Goal: Task Accomplishment & Management: Manage account settings

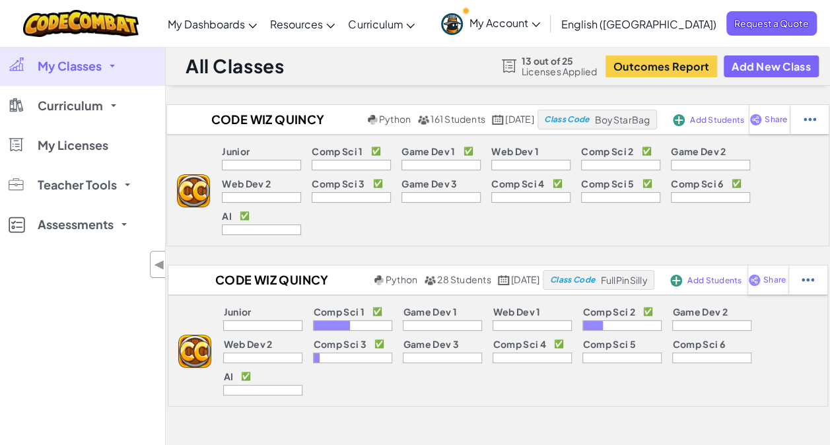
click at [98, 69] on span "My Classes" at bounding box center [70, 66] width 64 height 12
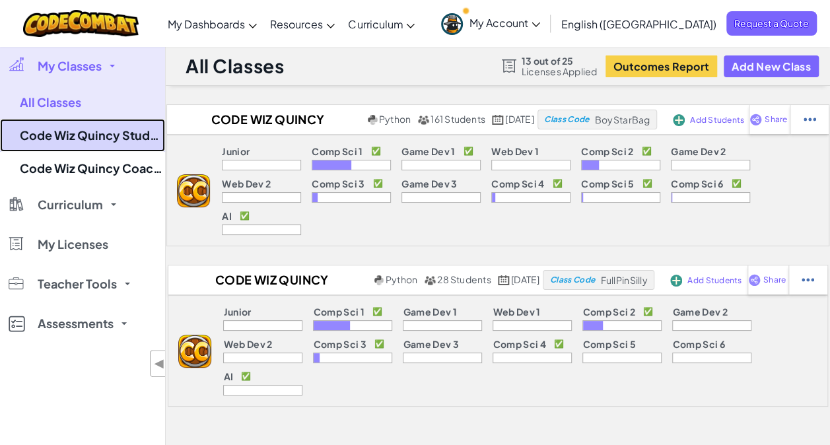
click at [92, 144] on link "Code Wiz Quincy Students" at bounding box center [82, 135] width 165 height 33
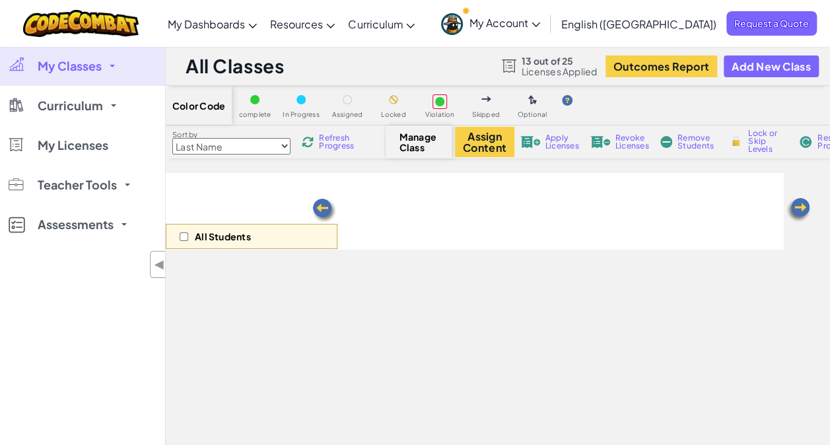
select select "560f1a9f22961295f9427742"
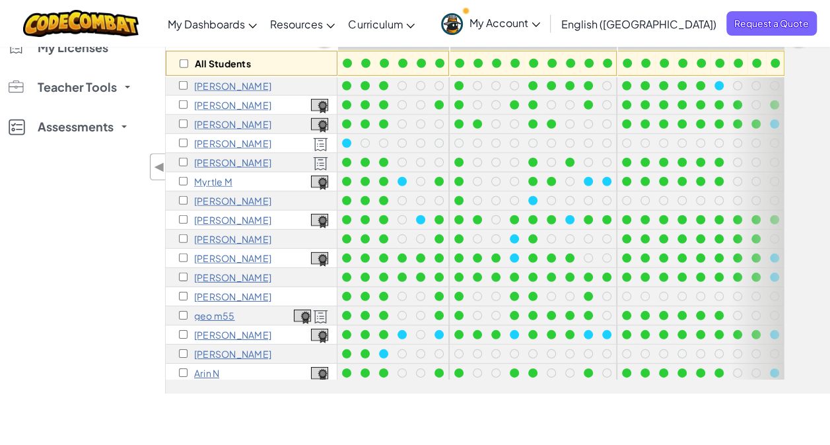
scroll to position [1929, 0]
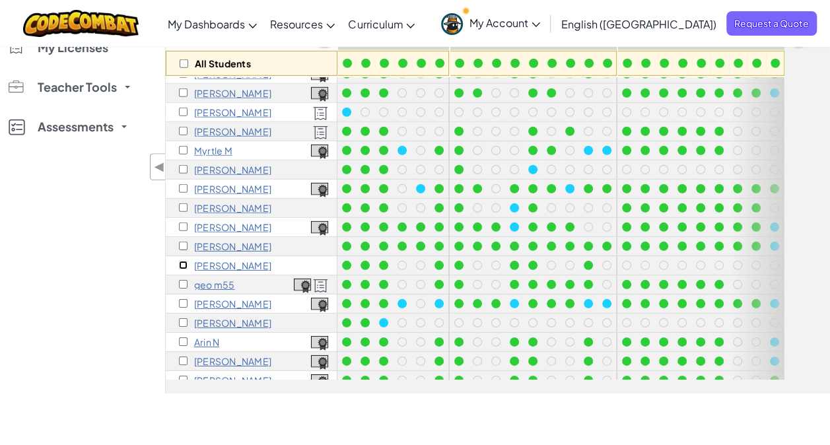
click at [179, 261] on input "checkbox" at bounding box center [183, 265] width 9 height 9
checkbox input "true"
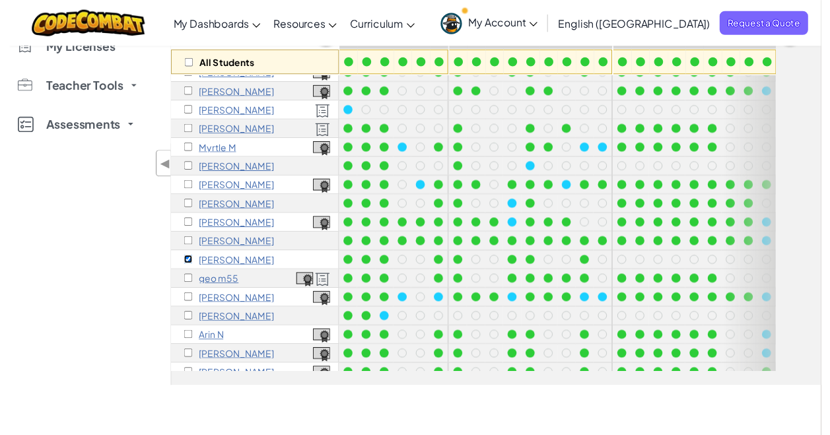
scroll to position [0, 0]
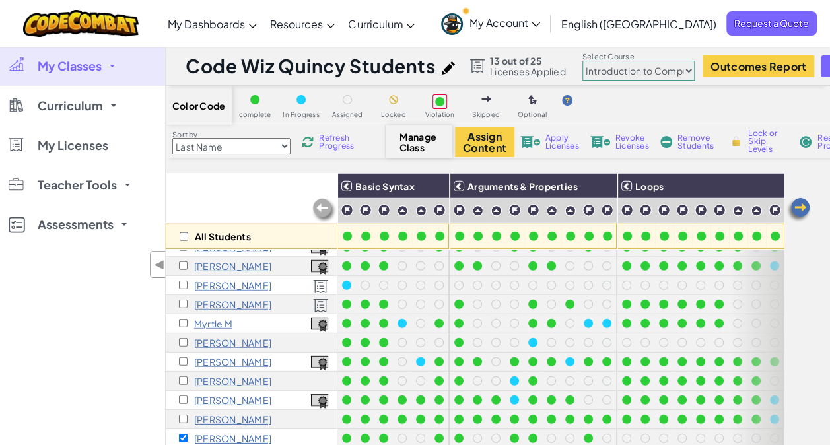
click at [544, 136] on div "Assign Content Apply Licenses Revoke Licenses Remove Students Lock or Skip Leve…" at bounding box center [686, 142] width 462 height 30
click at [554, 145] on span "Apply Licenses" at bounding box center [563, 142] width 34 height 16
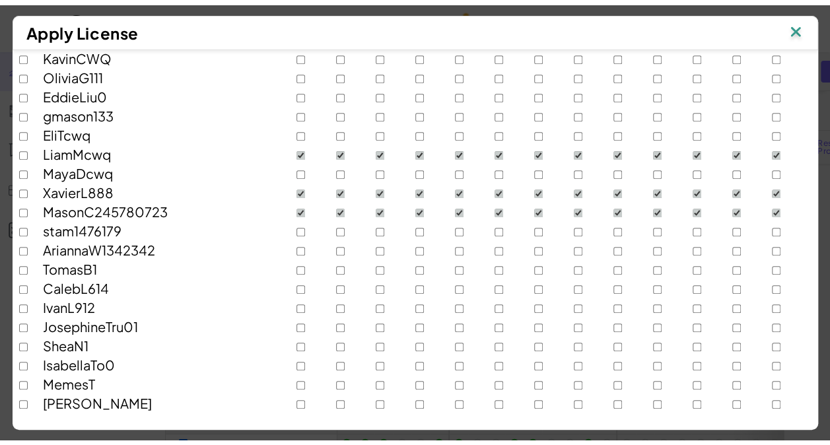
scroll to position [2903, 0]
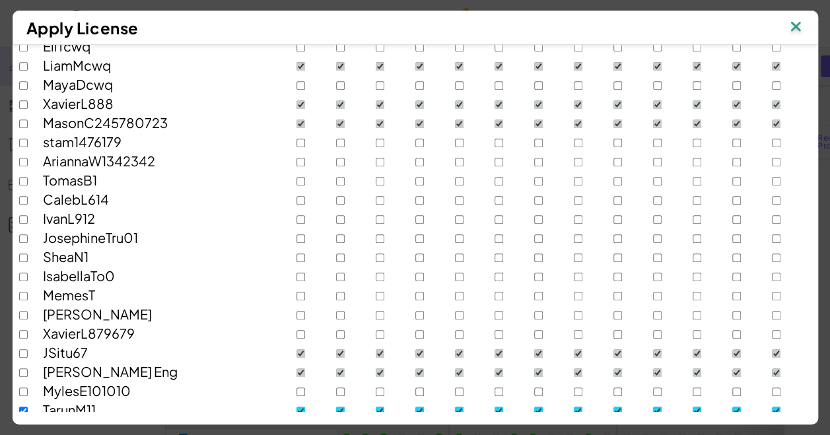
click at [828, 418] on div "Apply License End date JR CS1 GD1 WD1 CS2 GD2 WD2 CS3 GD3 CS4 CS5 CS6 AI Pick a…" at bounding box center [415, 217] width 830 height 435
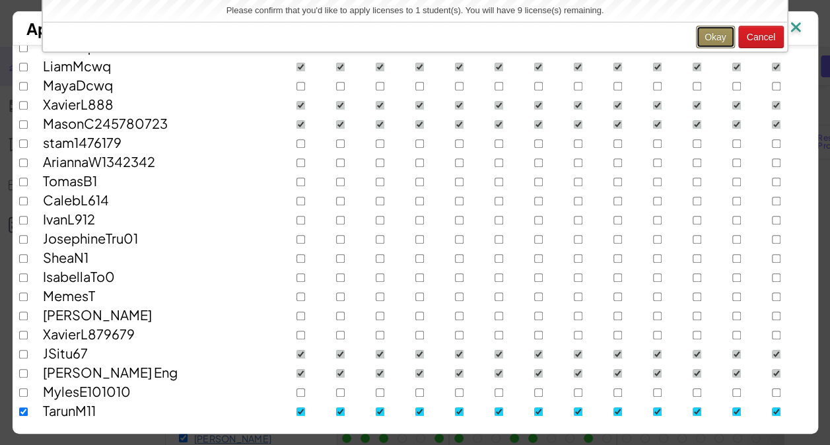
click at [727, 36] on button "Okay" at bounding box center [715, 37] width 39 height 22
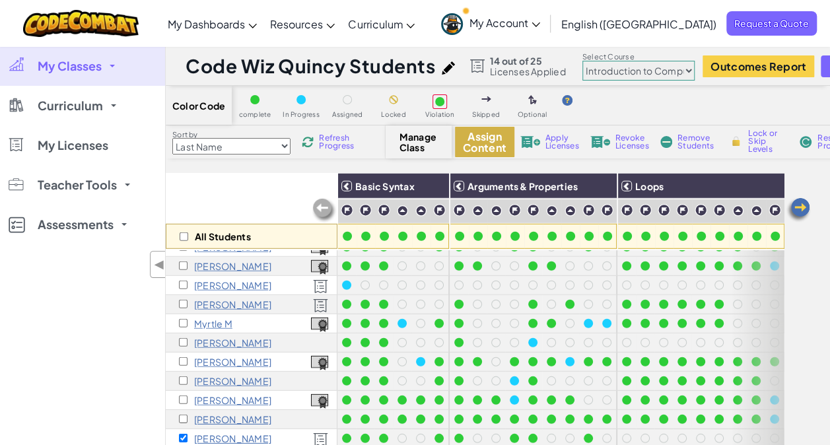
click at [494, 147] on button "Assign Content" at bounding box center [484, 142] width 59 height 30
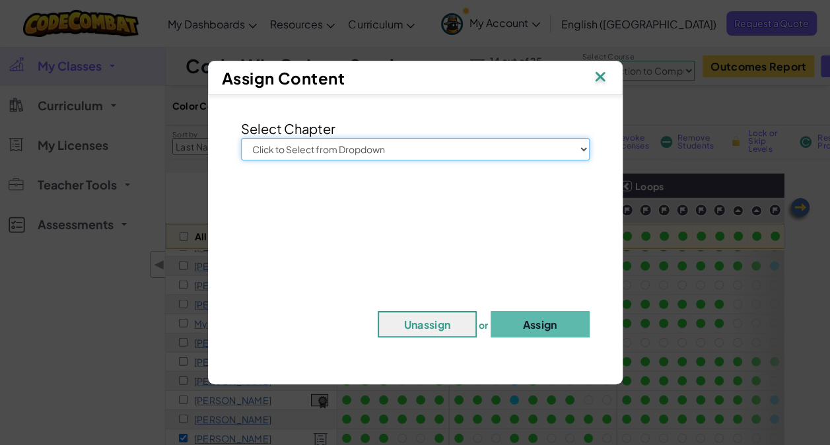
click at [485, 147] on select "Click to Select from Dropdown Junior Introduction to Computer Science Game Deve…" at bounding box center [415, 149] width 349 height 22
select select "Computer Science 2"
click at [241, 138] on select "Click to Select from Dropdown Junior Introduction to Computer Science Game Deve…" at bounding box center [415, 149] width 349 height 22
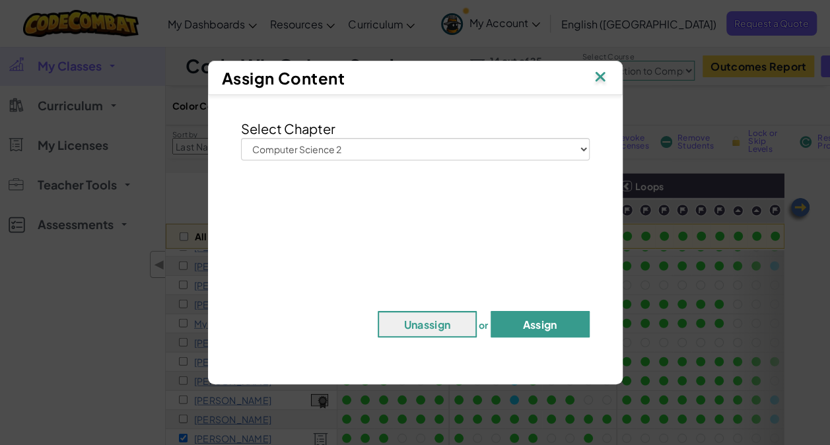
click at [569, 317] on button "Assign" at bounding box center [540, 324] width 99 height 26
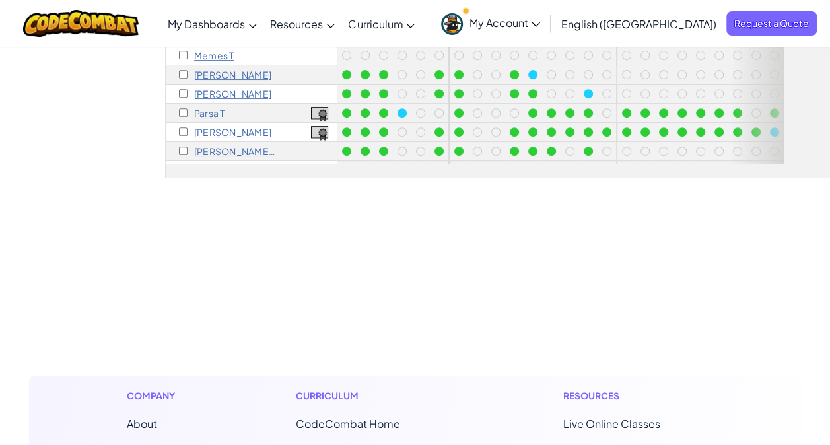
scroll to position [0, 0]
